Goal: Information Seeking & Learning: Learn about a topic

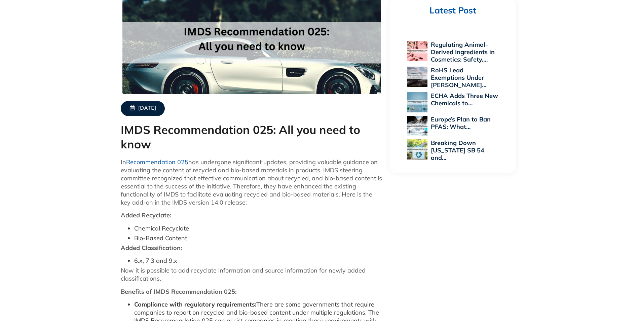
scroll to position [202, 0]
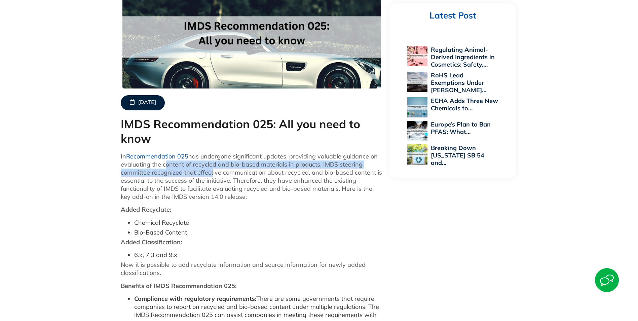
drag, startPoint x: 163, startPoint y: 164, endPoint x: 211, endPoint y: 169, distance: 48.0
click at [210, 169] on p "In Recommendation 025 has undergone significant updates, providing valuable gui…" at bounding box center [252, 176] width 262 height 48
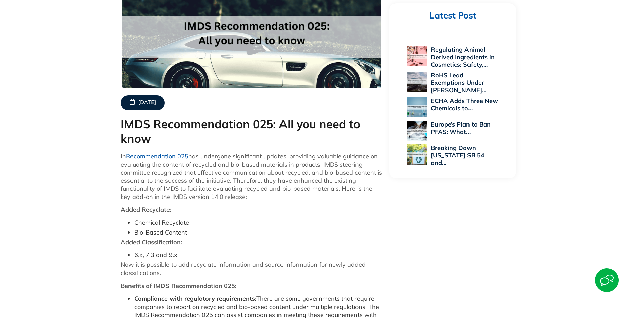
drag, startPoint x: 211, startPoint y: 169, endPoint x: 202, endPoint y: 203, distance: 35.4
drag, startPoint x: 167, startPoint y: 166, endPoint x: 309, endPoint y: 162, distance: 142.0
click at [309, 162] on p "In Recommendation 025 has undergone significant updates, providing valuable gui…" at bounding box center [252, 176] width 262 height 48
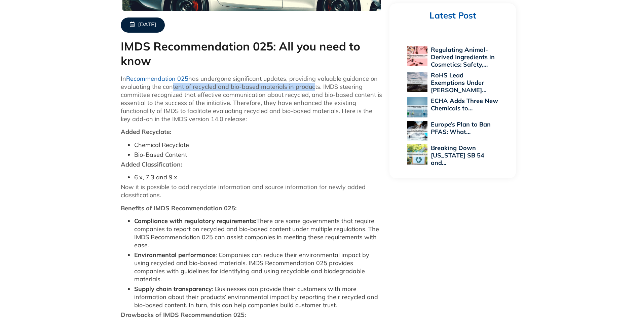
scroll to position [269, 0]
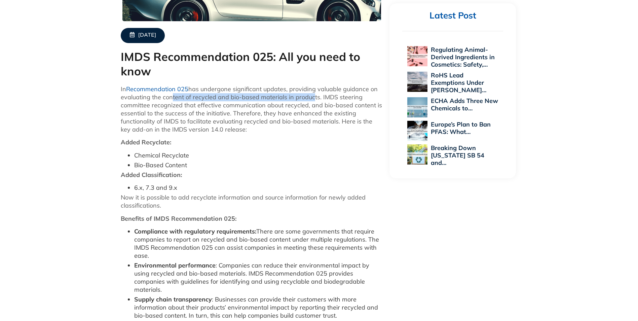
click at [136, 89] on link "Recommendation 025" at bounding box center [157, 89] width 62 height 8
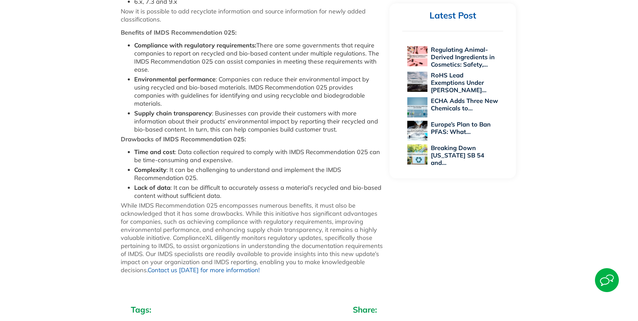
scroll to position [471, 0]
